Goal: Transaction & Acquisition: Obtain resource

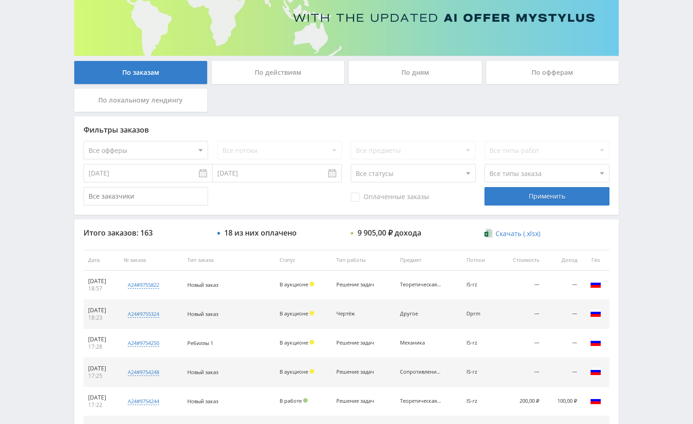
scroll to position [138, 0]
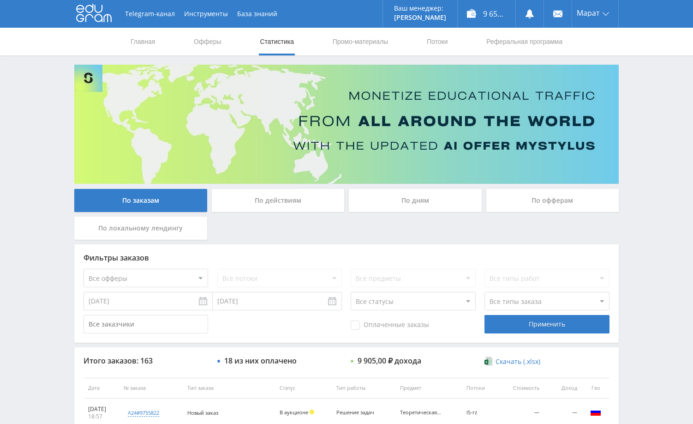
click at [661, 173] on div "Telegram-канал Инструменты База знаний Ваш менеджер: [PERSON_NAME] Online @edug…" at bounding box center [346, 387] width 693 height 775
click at [665, 162] on div "Telegram-канал Инструменты База знаний Ваш менеджер: Alex Alex Online @edugram_…" at bounding box center [346, 387] width 693 height 775
click at [671, 143] on div "Telegram-канал Инструменты База знаний Ваш менеджер: Alex Alex Online @edugram_…" at bounding box center [346, 387] width 693 height 775
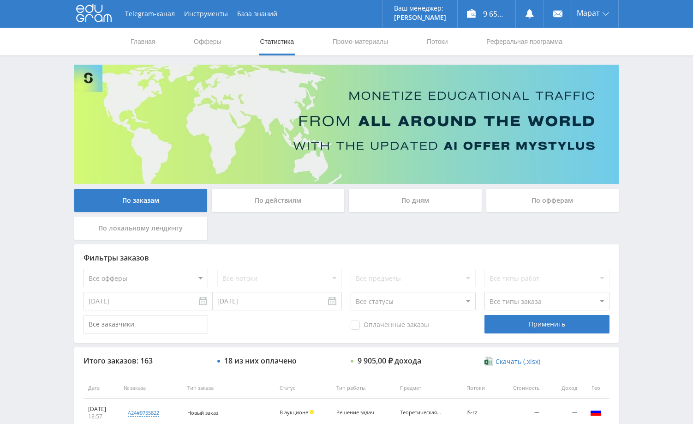
click at [629, 199] on div "Telegram-канал Инструменты База знаний Ваш менеджер: Alex Alex Online @edugram_…" at bounding box center [346, 387] width 693 height 775
click at [627, 145] on div "Telegram-канал Инструменты База знаний Ваш менеджер: Alex Alex Online @edugram_…" at bounding box center [346, 387] width 693 height 775
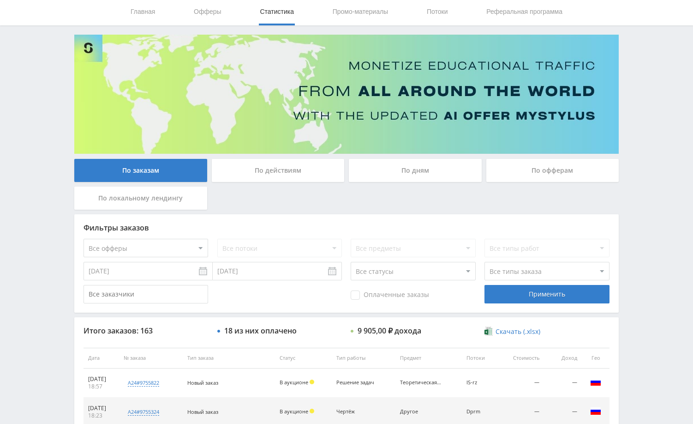
scroll to position [46, 0]
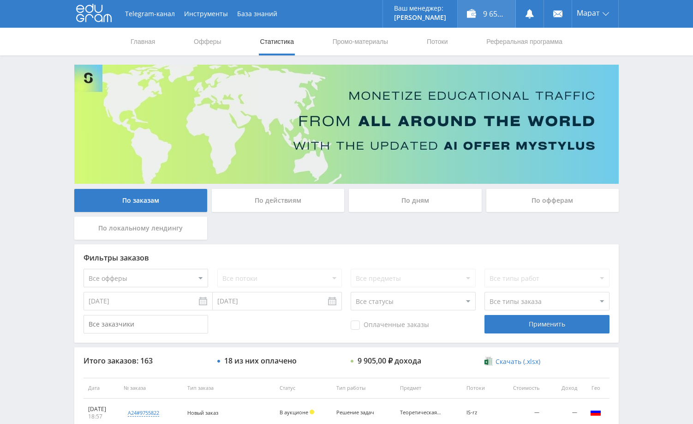
click at [483, 15] on div "9 650,70 ₽" at bounding box center [487, 14] width 58 height 28
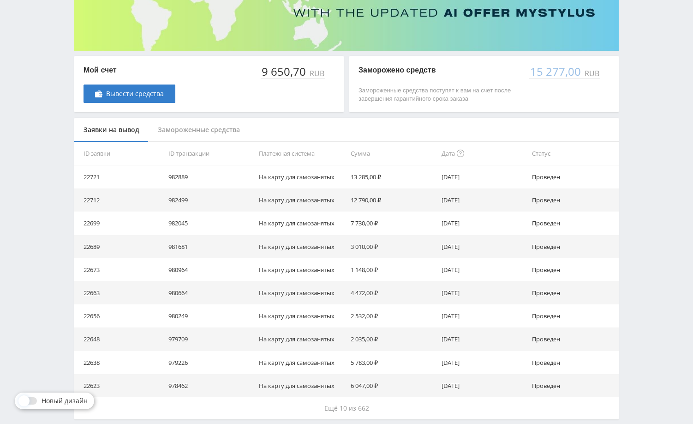
scroll to position [138, 0]
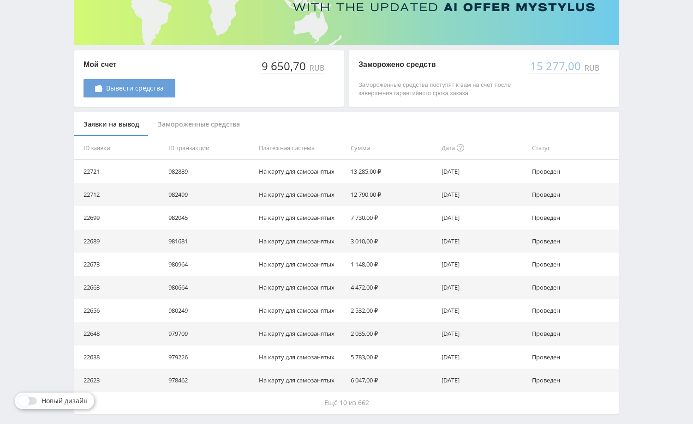
click at [145, 88] on span "Вывести средства" at bounding box center [135, 87] width 58 height 7
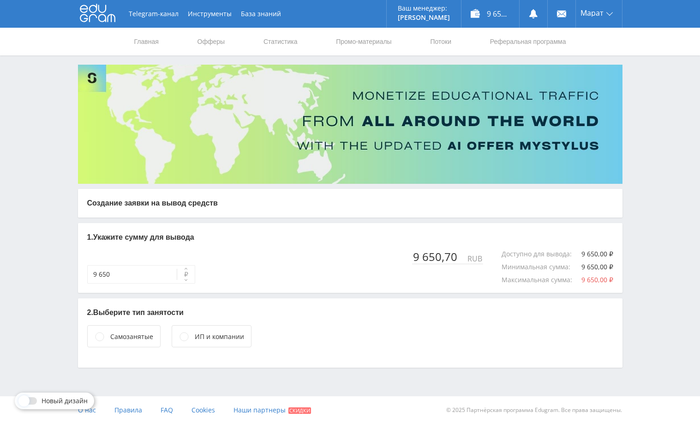
click at [131, 331] on div "Самозанятые" at bounding box center [123, 336] width 73 height 22
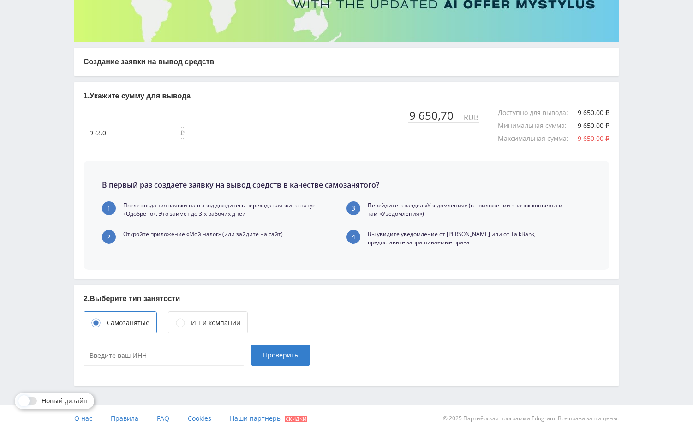
scroll to position [150, 0]
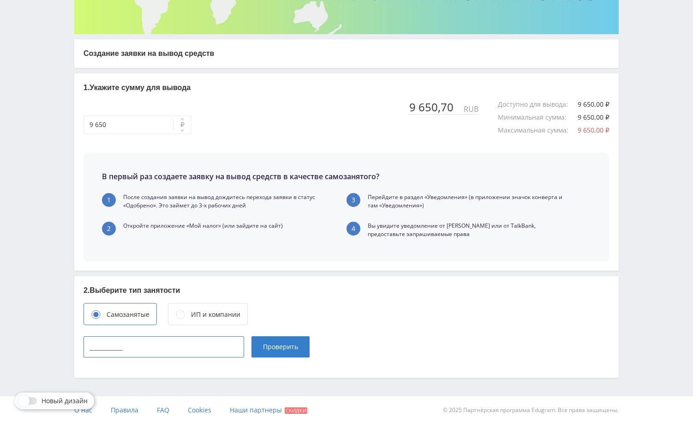
click at [204, 355] on input "____________" at bounding box center [164, 346] width 161 height 21
paste input "027310784791"
type input "027310784791"
click at [284, 344] on span "Проверить" at bounding box center [280, 346] width 35 height 7
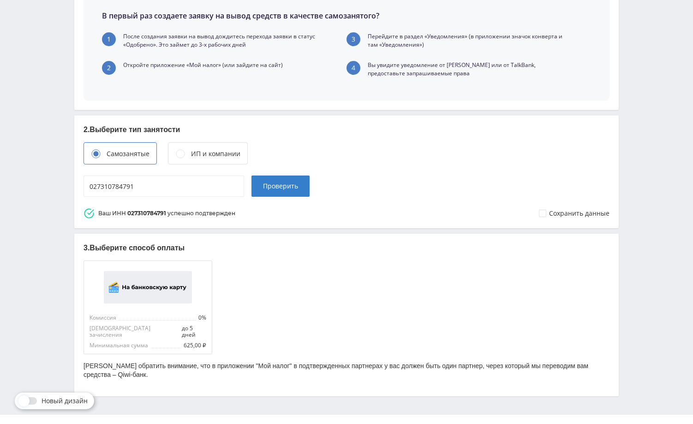
scroll to position [322, 0]
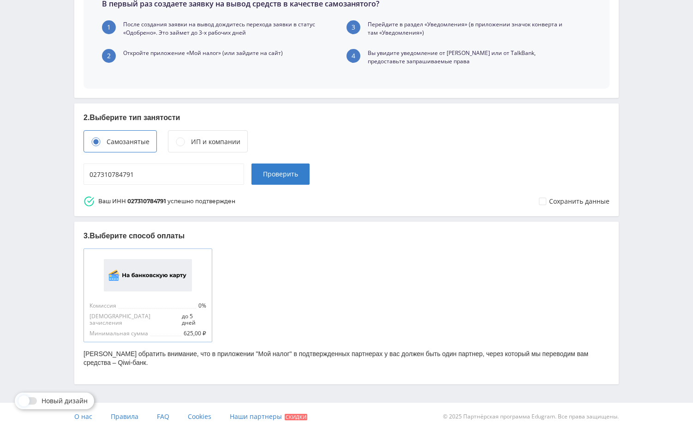
click at [146, 270] on img at bounding box center [148, 275] width 88 height 32
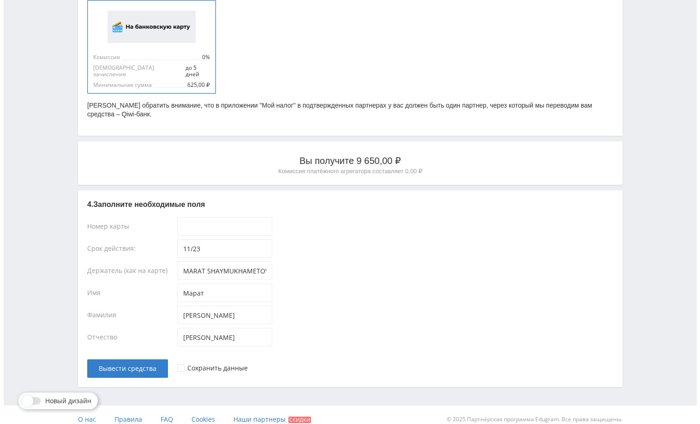
scroll to position [574, 0]
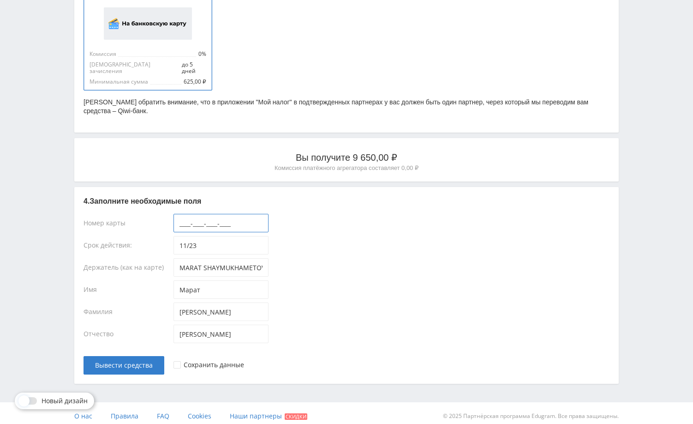
click at [239, 221] on input "____-____-____-____" at bounding box center [221, 223] width 95 height 18
paste input "4584-4328-1588-8020"
type input "4584-4328-1588-8020"
click at [130, 362] on span "Вывести средства" at bounding box center [124, 364] width 58 height 7
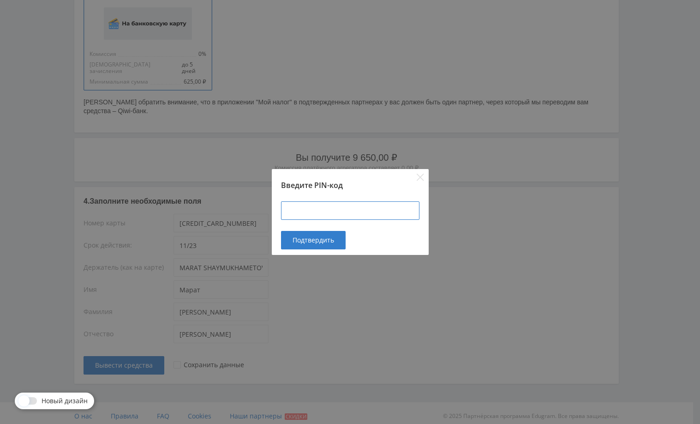
click at [286, 209] on input at bounding box center [350, 210] width 138 height 18
type input "101101"
click at [296, 245] on button "Подтвердить" at bounding box center [313, 240] width 65 height 18
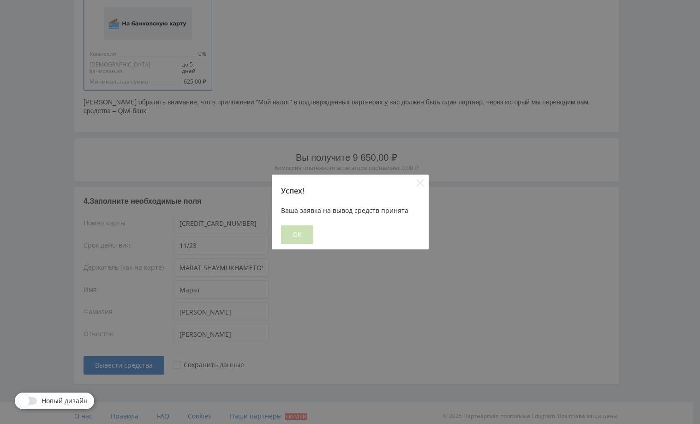
click at [294, 233] on span "OK" at bounding box center [297, 234] width 9 height 7
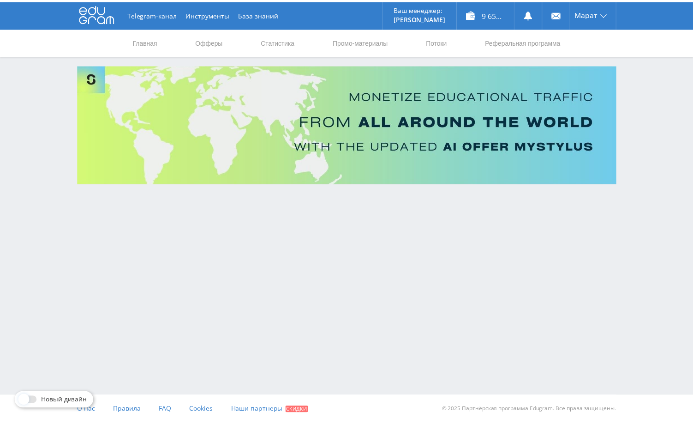
scroll to position [0, 0]
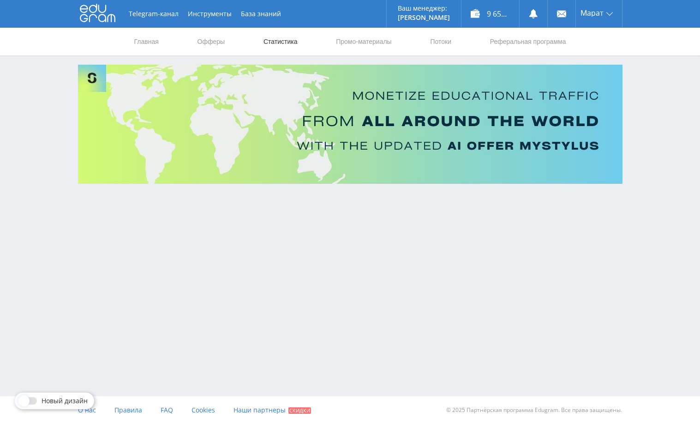
click at [274, 42] on link "Статистика" at bounding box center [281, 42] width 36 height 28
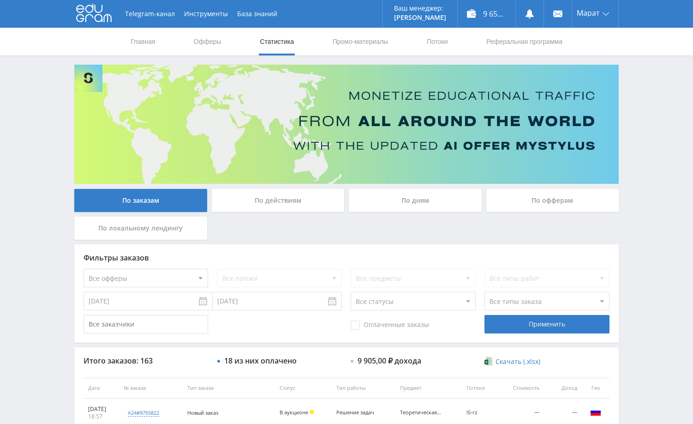
click at [636, 214] on div "Telegram-канал Инструменты База знаний Ваш менеджер: Alex Alex Online @edugram_…" at bounding box center [346, 387] width 693 height 775
click at [528, 18] on icon at bounding box center [529, 13] width 9 height 9
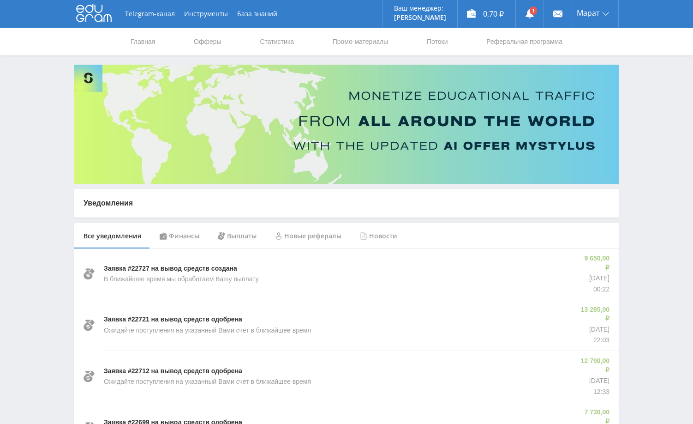
click at [183, 237] on div "Финансы" at bounding box center [179, 236] width 58 height 26
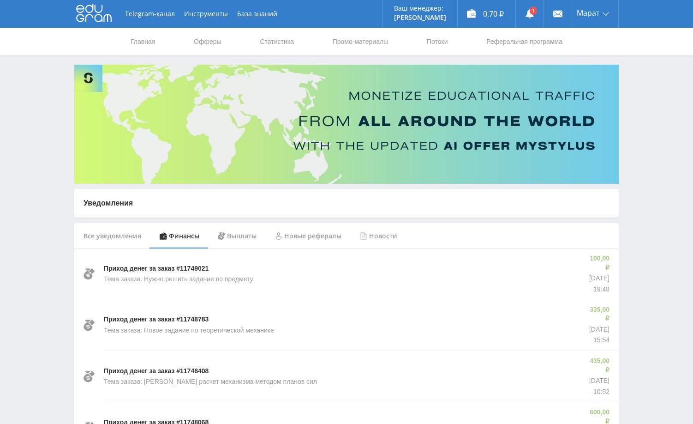
click at [284, 43] on link "Статистика" at bounding box center [277, 42] width 36 height 28
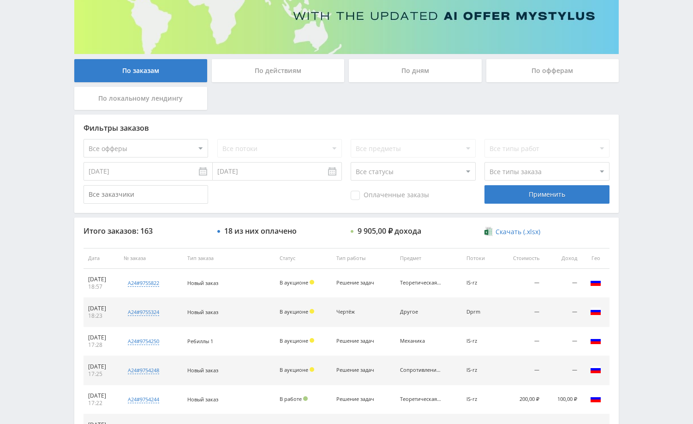
scroll to position [213, 0]
